Goal: Transaction & Acquisition: Purchase product/service

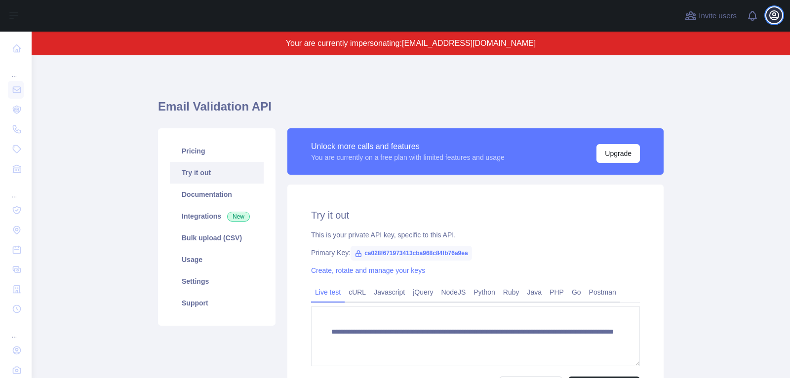
click at [773, 17] on icon "button" at bounding box center [774, 15] width 9 height 9
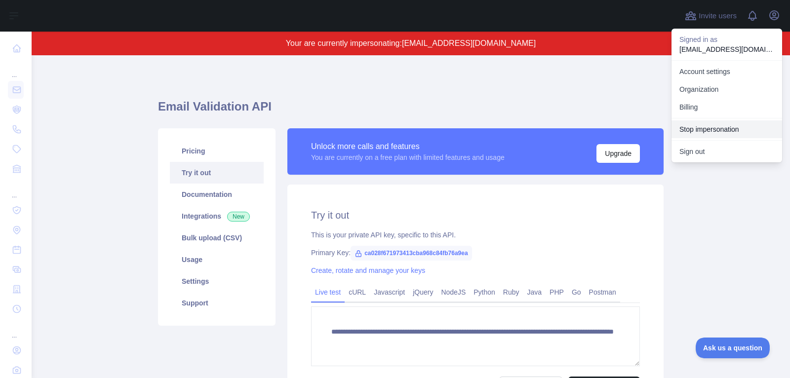
click at [727, 130] on button "Stop impersonation" at bounding box center [727, 130] width 111 height 18
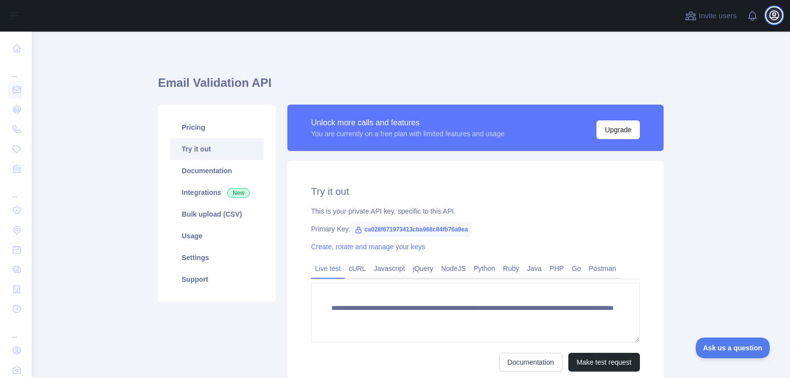
click at [769, 11] on icon "button" at bounding box center [774, 15] width 12 height 12
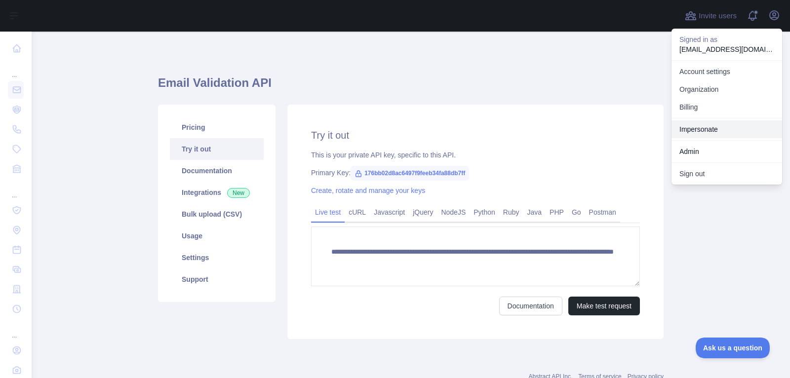
click at [719, 127] on link "Impersonate" at bounding box center [727, 130] width 111 height 18
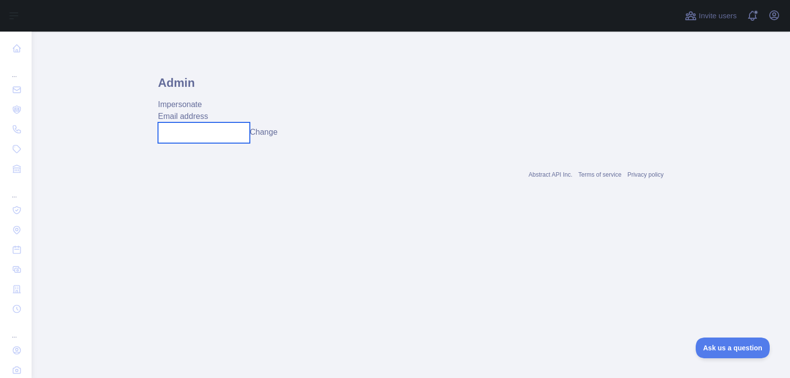
click at [200, 136] on input "text" at bounding box center [204, 132] width 92 height 21
paste input "**********"
type input "**********"
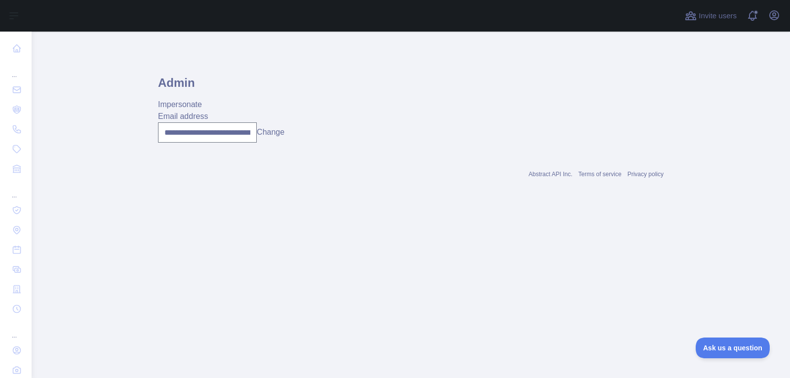
click at [272, 135] on button "Change" at bounding box center [271, 132] width 28 height 12
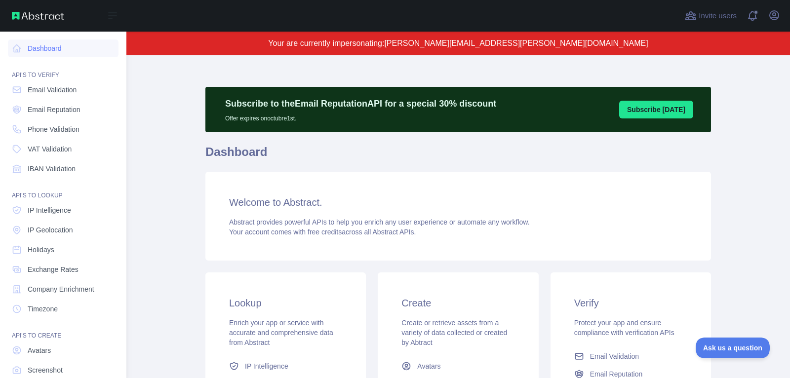
click at [48, 119] on nav "Dashboard API'S TO VERIFY Email Validation Email Reputation Phone Validation VA…" at bounding box center [63, 225] width 111 height 387
click at [51, 138] on nav "Dashboard API'S TO VERIFY Email Validation Email Reputation Phone Validation VA…" at bounding box center [63, 225] width 111 height 387
click at [53, 134] on link "Phone Validation" at bounding box center [63, 130] width 111 height 18
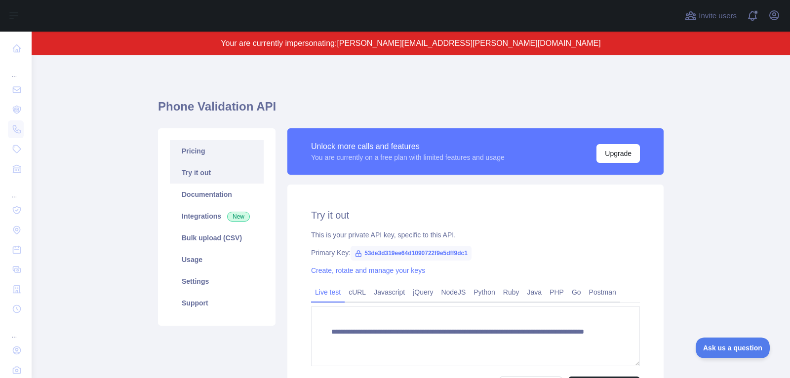
click at [239, 153] on link "Pricing" at bounding box center [217, 151] width 94 height 22
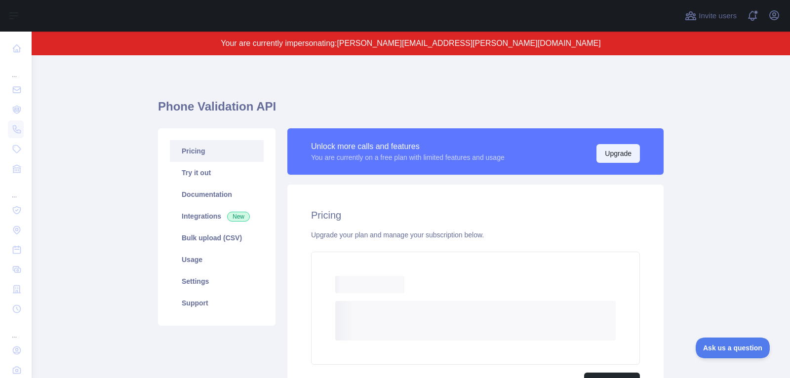
click at [624, 155] on button "Upgrade" at bounding box center [618, 153] width 43 height 19
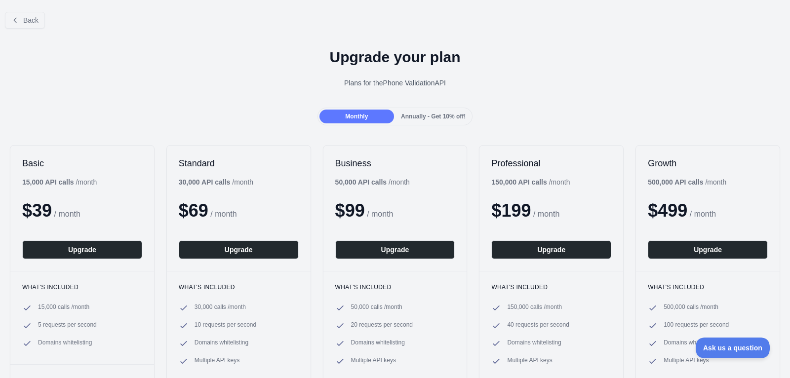
click at [424, 115] on span "Annually - Get 10% off!" at bounding box center [433, 116] width 65 height 7
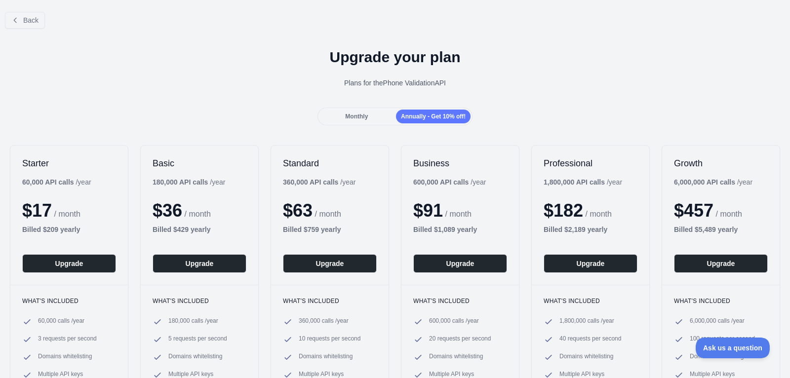
click at [365, 114] on span "Monthly" at bounding box center [356, 116] width 23 height 7
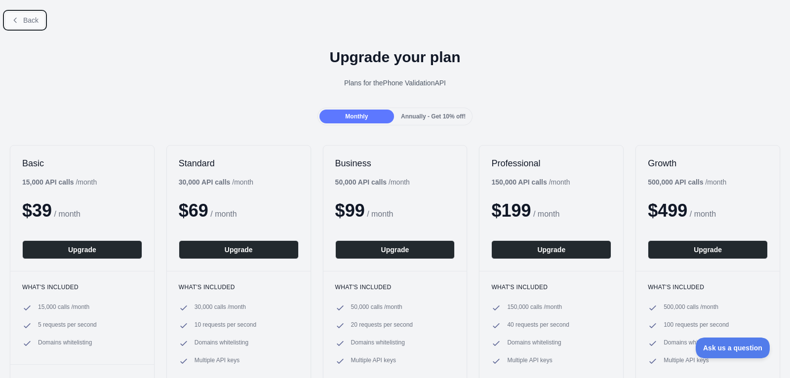
click at [17, 12] on button "Back" at bounding box center [25, 20] width 40 height 17
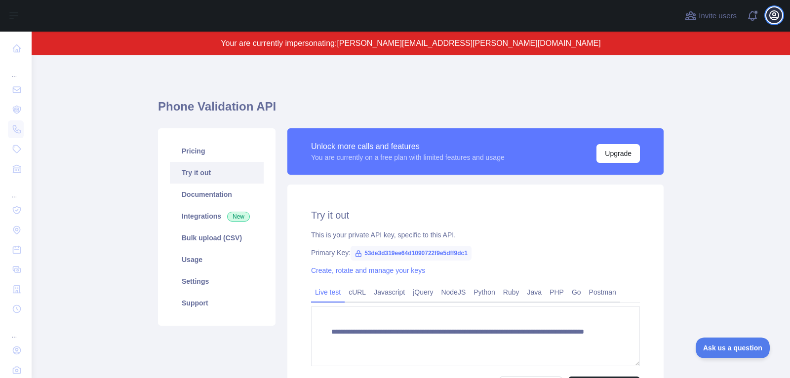
click at [772, 14] on icon "button" at bounding box center [774, 15] width 12 height 12
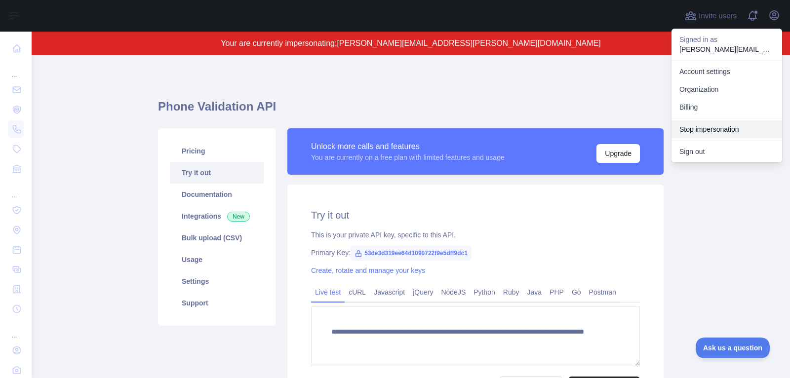
click at [734, 127] on button "Stop impersonation" at bounding box center [727, 130] width 111 height 18
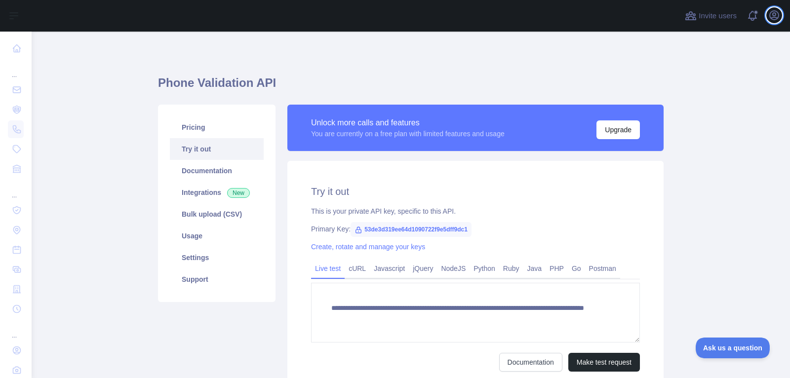
type textarea "**********"
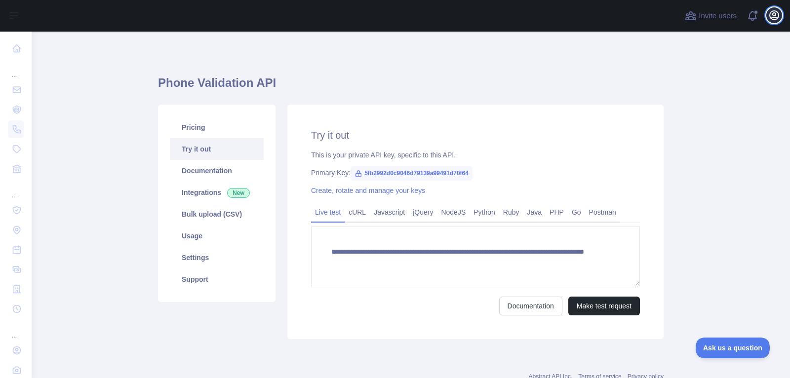
click at [775, 21] on button "Open user menu" at bounding box center [775, 15] width 16 height 16
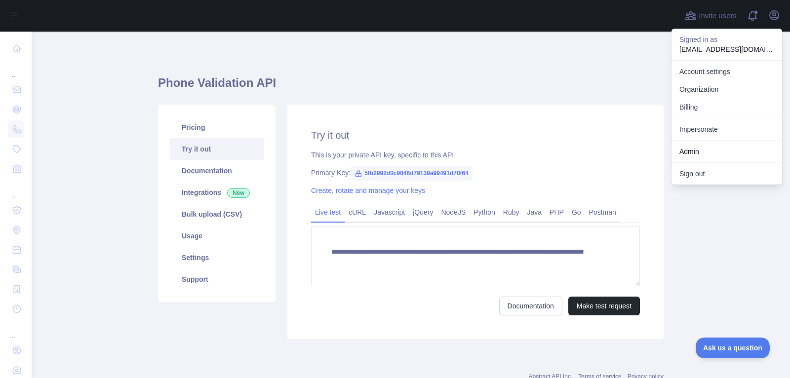
click at [706, 130] on link "Impersonate" at bounding box center [727, 130] width 111 height 18
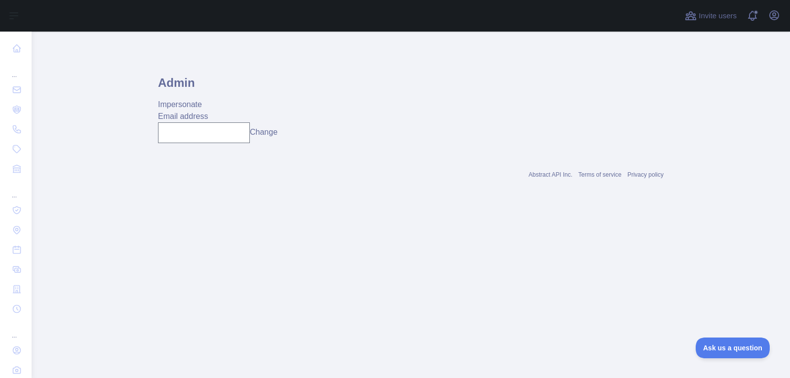
click at [219, 145] on div "Admin Impersonate Email address Change" at bounding box center [411, 103] width 506 height 96
click at [222, 132] on input "text" at bounding box center [204, 132] width 92 height 21
paste input "**********"
type input "**********"
click at [262, 131] on button "Change" at bounding box center [264, 132] width 28 height 12
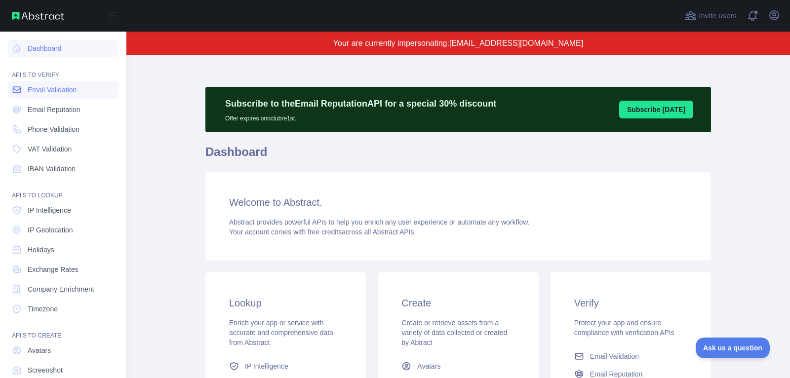
click at [50, 95] on link "Email Validation" at bounding box center [63, 90] width 111 height 18
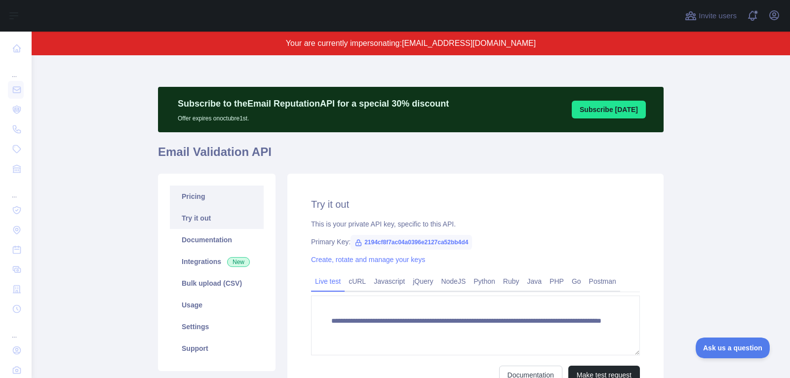
click at [239, 195] on link "Pricing" at bounding box center [217, 197] width 94 height 22
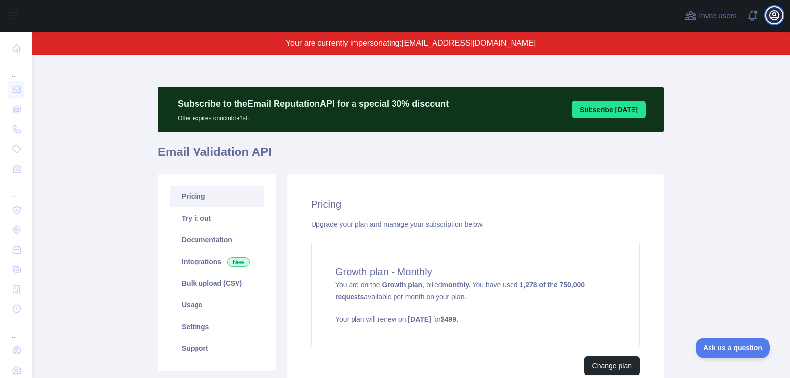
click at [770, 10] on icon "button" at bounding box center [774, 15] width 12 height 12
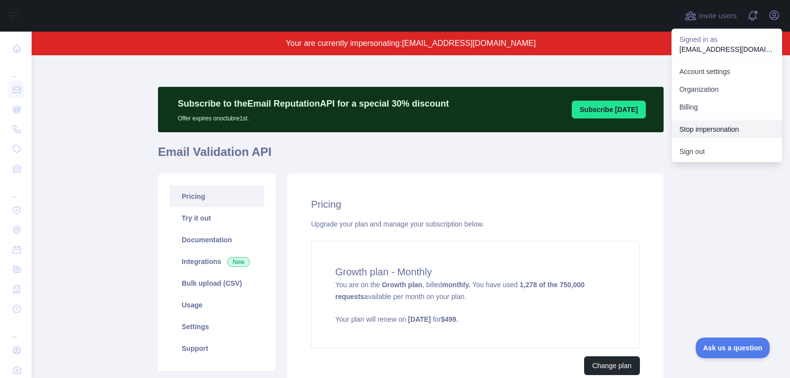
click at [704, 127] on button "Stop impersonation" at bounding box center [727, 130] width 111 height 18
